Goal: Task Accomplishment & Management: Manage account settings

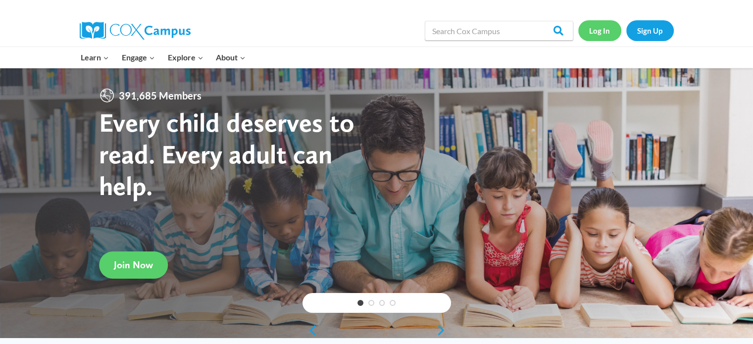
click at [602, 33] on link "Log In" at bounding box center [599, 30] width 43 height 20
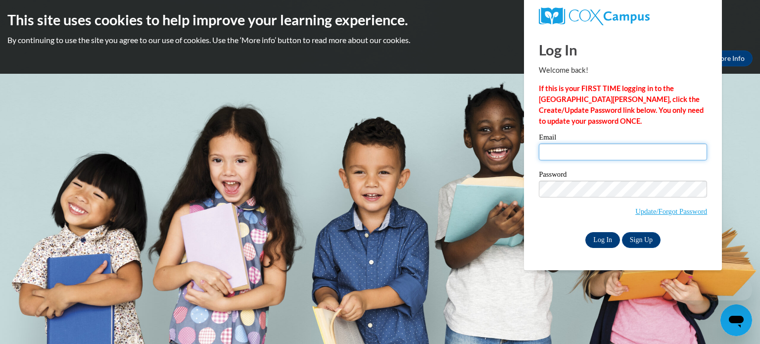
type input "[EMAIL_ADDRESS][DOMAIN_NAME]"
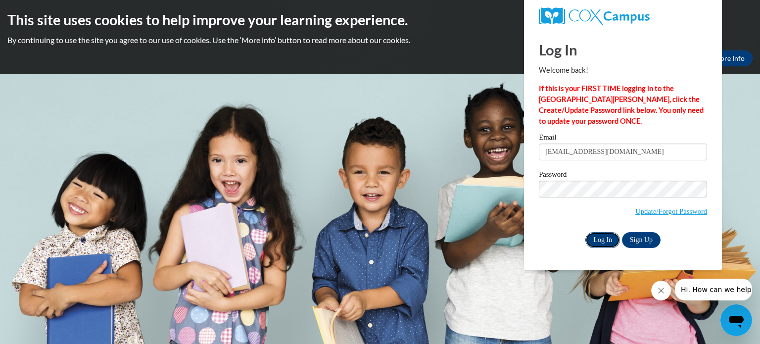
click at [599, 236] on input "Log In" at bounding box center [603, 240] width 35 height 16
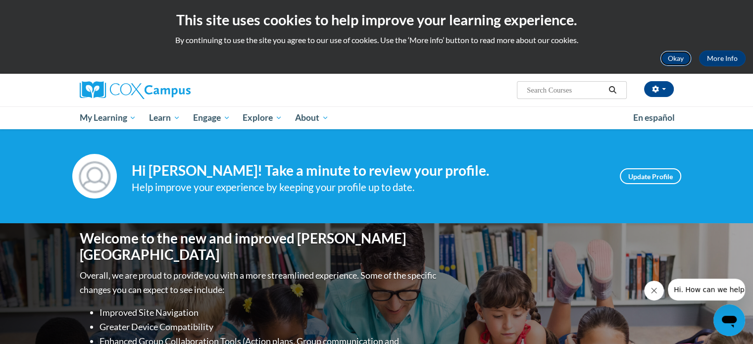
click at [683, 52] on button "Okay" at bounding box center [676, 58] width 32 height 16
